Goal: Learn about a topic: Learn about a topic

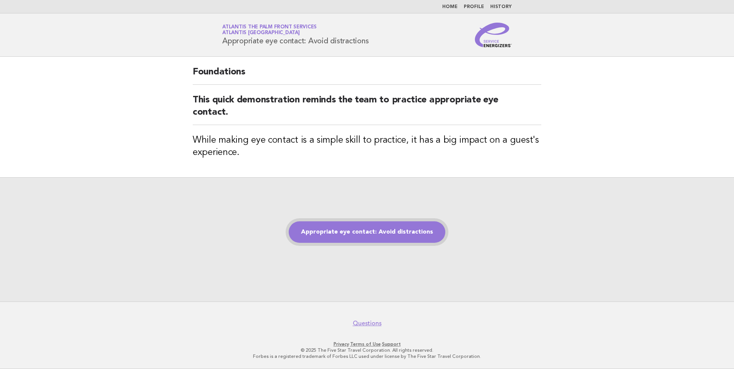
click at [385, 233] on link "Appropriate eye contact: Avoid distractions" at bounding box center [367, 231] width 157 height 21
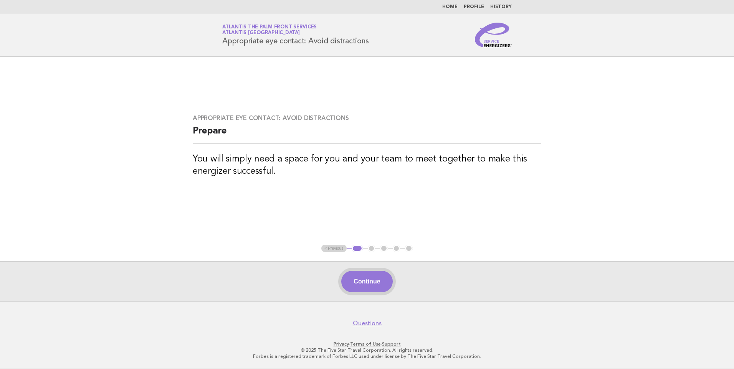
click at [376, 280] on button "Continue" at bounding box center [366, 281] width 51 height 21
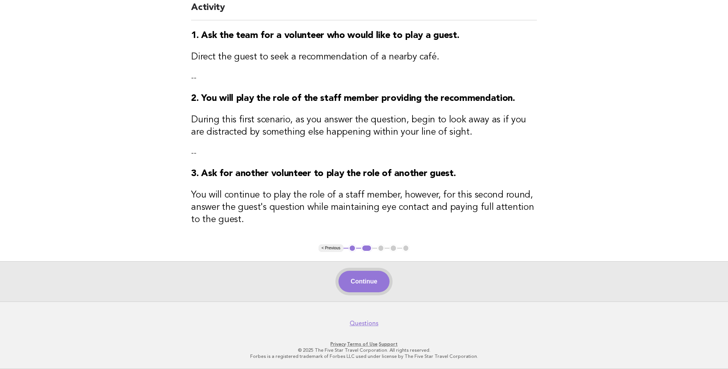
click at [374, 281] on button "Continue" at bounding box center [364, 281] width 51 height 21
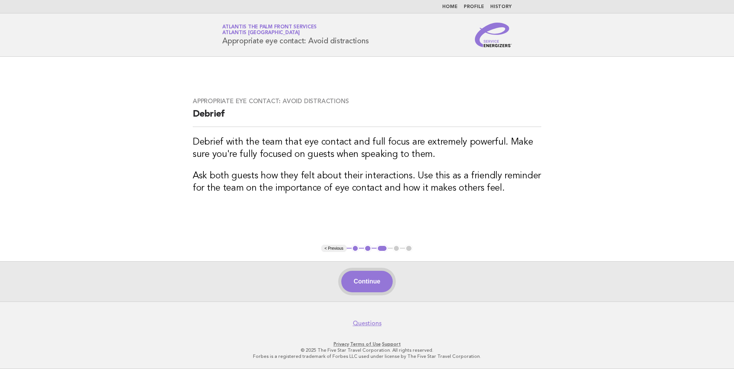
click at [365, 283] on button "Continue" at bounding box center [366, 281] width 51 height 21
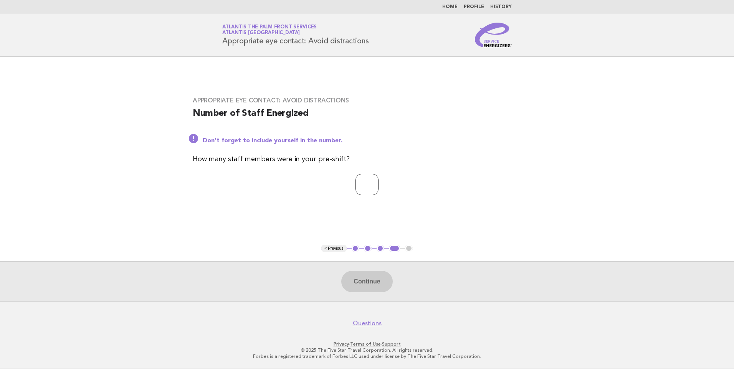
click at [355, 184] on input "number" at bounding box center [366, 184] width 23 height 21
type input "*"
click at [369, 280] on button "Continue" at bounding box center [366, 281] width 51 height 21
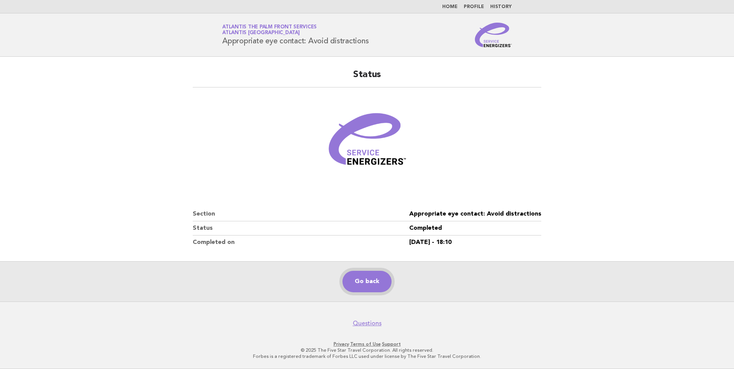
click at [368, 275] on link "Go back" at bounding box center [366, 281] width 49 height 21
